Goal: Task Accomplishment & Management: Manage account settings

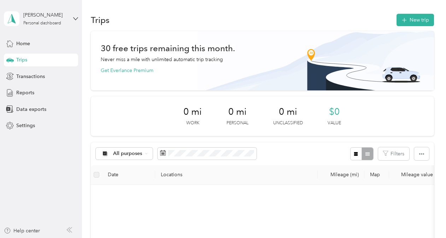
click at [24, 59] on span "Trips" at bounding box center [21, 59] width 11 height 7
click at [31, 62] on div "Trips" at bounding box center [41, 60] width 74 height 13
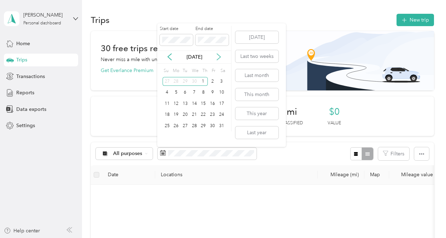
click at [219, 55] on icon at bounding box center [219, 57] width 4 height 6
click at [177, 81] on div "1" at bounding box center [175, 81] width 9 height 9
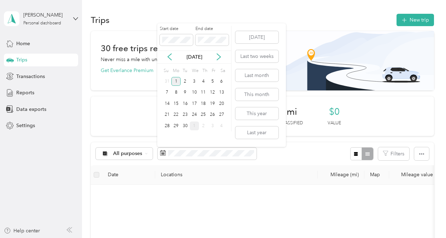
click at [175, 78] on div "1" at bounding box center [175, 81] width 9 height 9
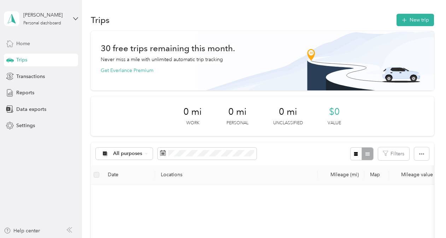
click at [28, 47] on span "Home" at bounding box center [23, 43] width 14 height 7
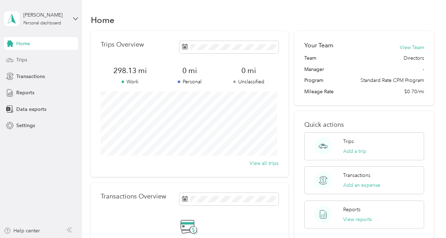
click at [27, 59] on div "Trips" at bounding box center [41, 60] width 74 height 13
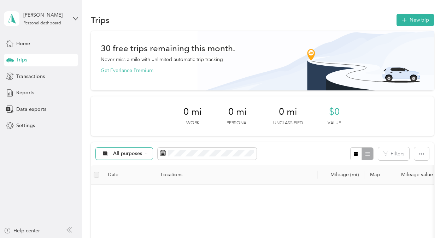
click at [145, 153] on icon at bounding box center [146, 153] width 3 height 3
click at [145, 190] on span "End Mass Overdose Inc" at bounding box center [140, 190] width 54 height 7
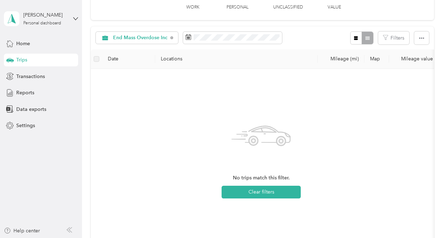
scroll to position [35, 0]
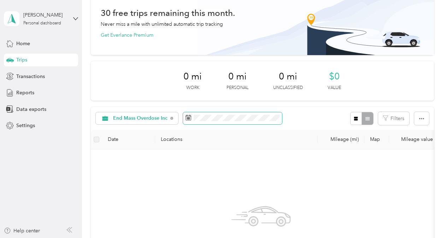
click at [191, 118] on span at bounding box center [232, 118] width 99 height 12
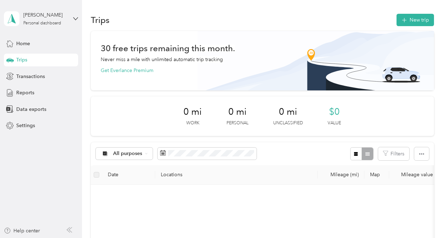
click at [72, 17] on div "[PERSON_NAME] Personal dashboard" at bounding box center [41, 18] width 74 height 25
click at [31, 58] on div "Log out" at bounding box center [23, 57] width 27 height 7
